Goal: Find specific fact: Find specific fact

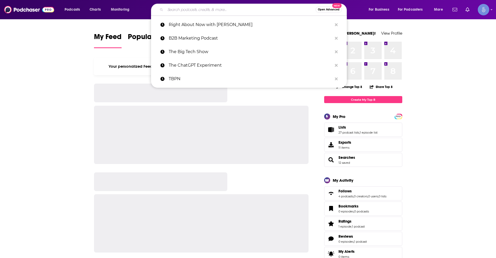
click at [206, 11] on input "Search podcasts, credits, & more..." at bounding box center [240, 9] width 150 height 8
paste input "The Dialogue Doctor Podcast"
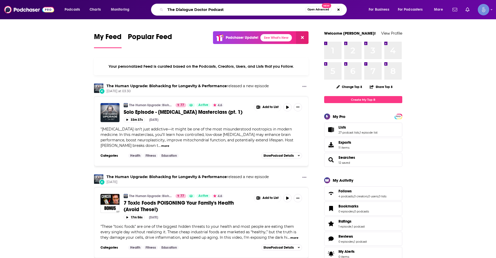
type input "The Dialogue Doctor Podcast"
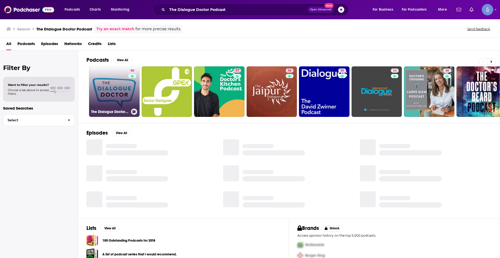
click at [123, 92] on link "46 The Dialogue Doctor Podcast" at bounding box center [114, 91] width 50 height 50
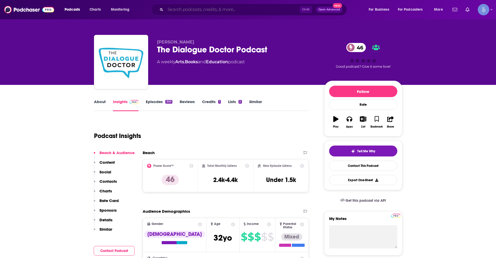
click at [216, 9] on input "Search podcasts, credits, & more..." at bounding box center [232, 9] width 134 height 8
paste input "Writing and Editing"
type input "Writing and Editing"
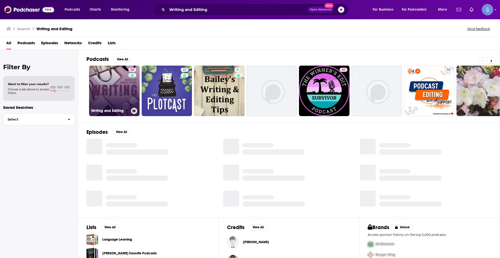
click at [131, 89] on div "50" at bounding box center [132, 88] width 9 height 40
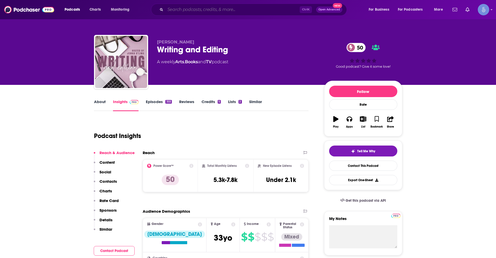
click at [211, 7] on input "Search podcasts, credits, & more..." at bounding box center [232, 9] width 134 height 8
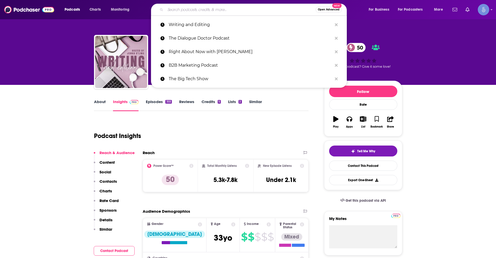
paste input "Talking Writing"
type input "Talking Writing"
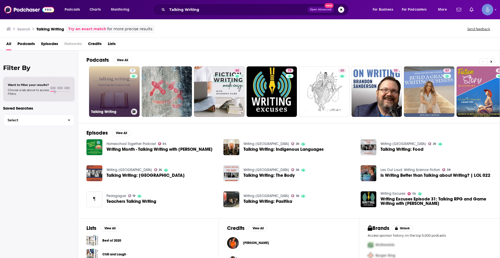
click at [108, 95] on link "7 Talking Writing" at bounding box center [114, 91] width 50 height 50
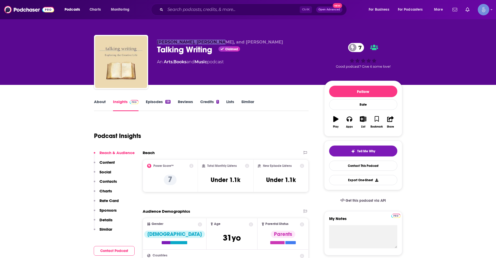
drag, startPoint x: 157, startPoint y: 42, endPoint x: 215, endPoint y: 41, distance: 57.5
click at [215, 41] on span "[PERSON_NAME], [PERSON_NAME], and [PERSON_NAME]" at bounding box center [220, 42] width 126 height 5
click at [199, 43] on span "[PERSON_NAME], [PERSON_NAME], and [PERSON_NAME]" at bounding box center [220, 42] width 126 height 5
drag, startPoint x: 193, startPoint y: 41, endPoint x: 216, endPoint y: 42, distance: 23.7
click at [216, 42] on span "[PERSON_NAME], [PERSON_NAME], and [PERSON_NAME]" at bounding box center [220, 42] width 126 height 5
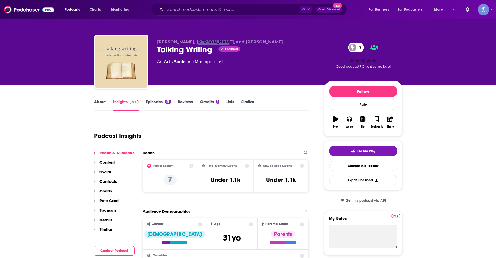
copy span "[PERSON_NAME]"
drag, startPoint x: 158, startPoint y: 41, endPoint x: 189, endPoint y: 43, distance: 31.3
click at [189, 43] on span "[PERSON_NAME], [PERSON_NAME], and [PERSON_NAME]" at bounding box center [220, 42] width 126 height 5
copy span "[PERSON_NAME]"
drag, startPoint x: 229, startPoint y: 41, endPoint x: 258, endPoint y: 41, distance: 29.1
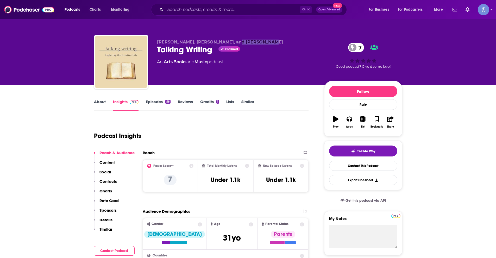
click at [258, 41] on span "[PERSON_NAME], [PERSON_NAME], and [PERSON_NAME]" at bounding box center [220, 42] width 126 height 5
copy span "[PERSON_NAME]"
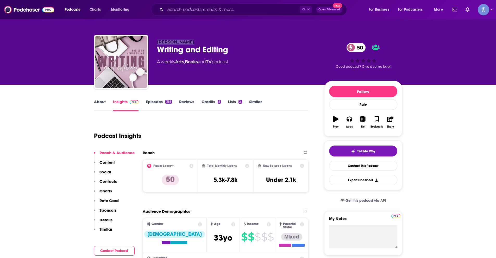
drag, startPoint x: 157, startPoint y: 42, endPoint x: 188, endPoint y: 43, distance: 31.8
click at [188, 43] on p "[PERSON_NAME]" at bounding box center [236, 42] width 159 height 5
copy span "[PERSON_NAME]"
